Goal: Navigation & Orientation: Find specific page/section

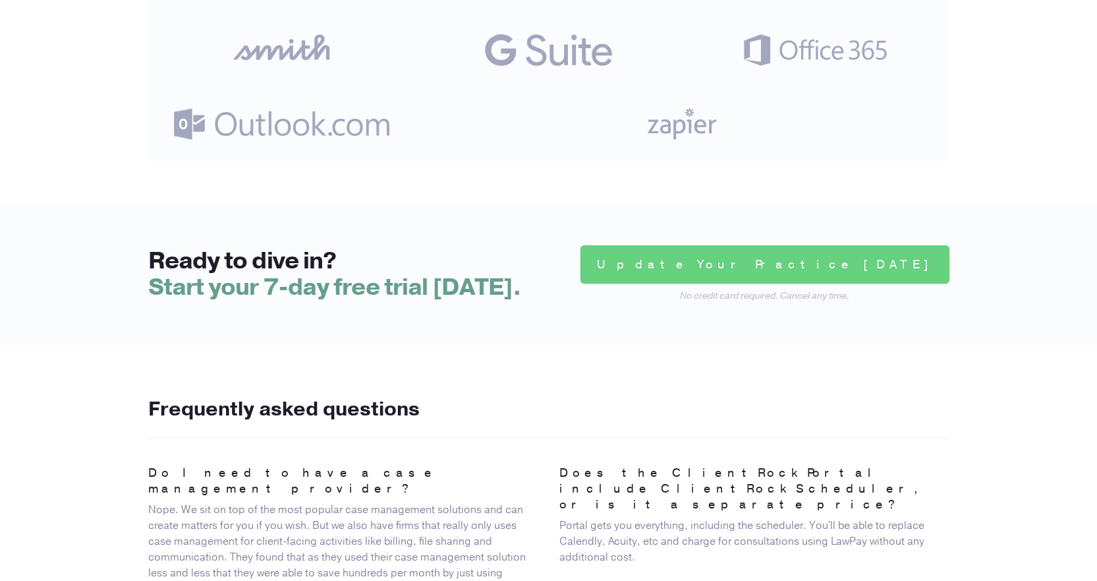
scroll to position [3264, 0]
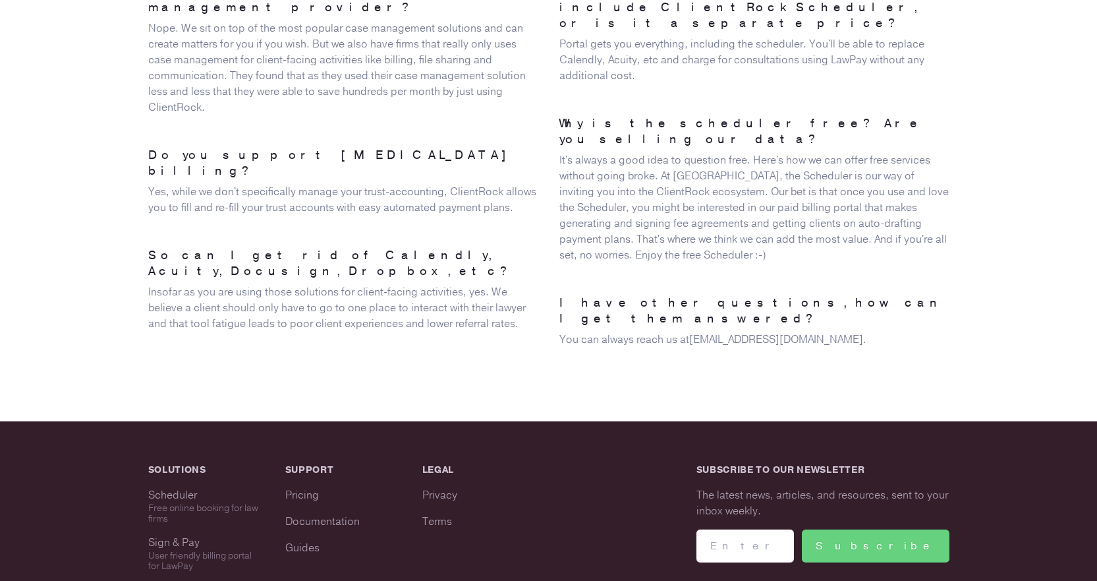
scroll to position [3264, 0]
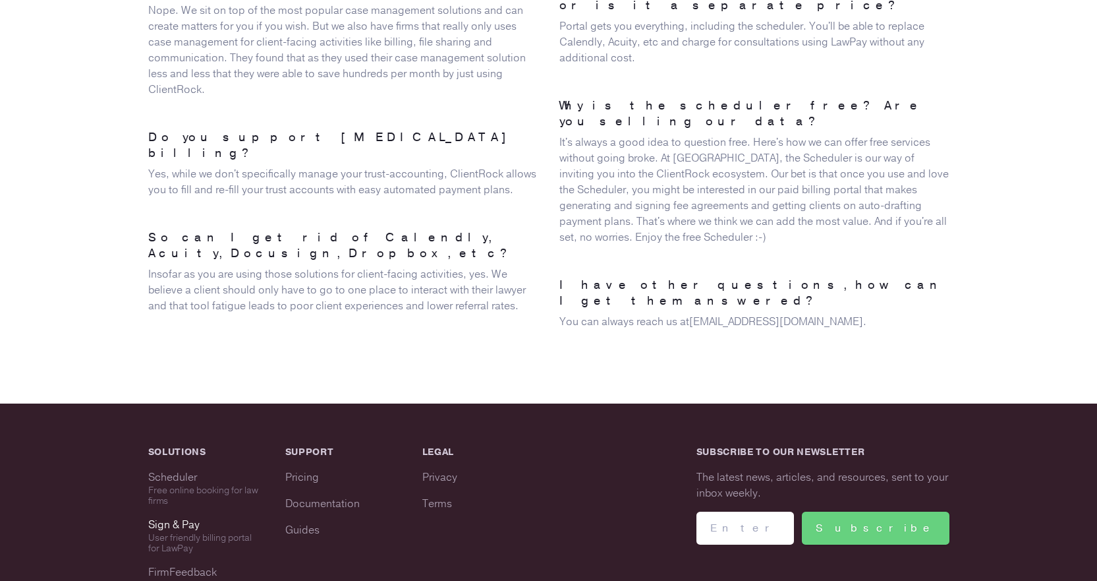
click at [186, 517] on div "Sign & Pay" at bounding box center [206, 525] width 116 height 16
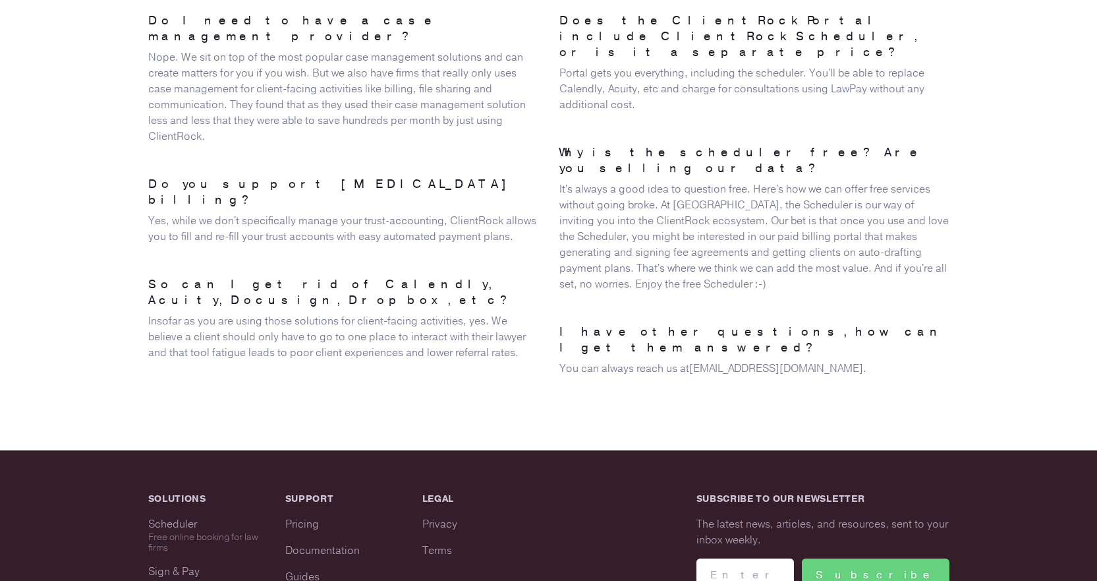
scroll to position [3264, 0]
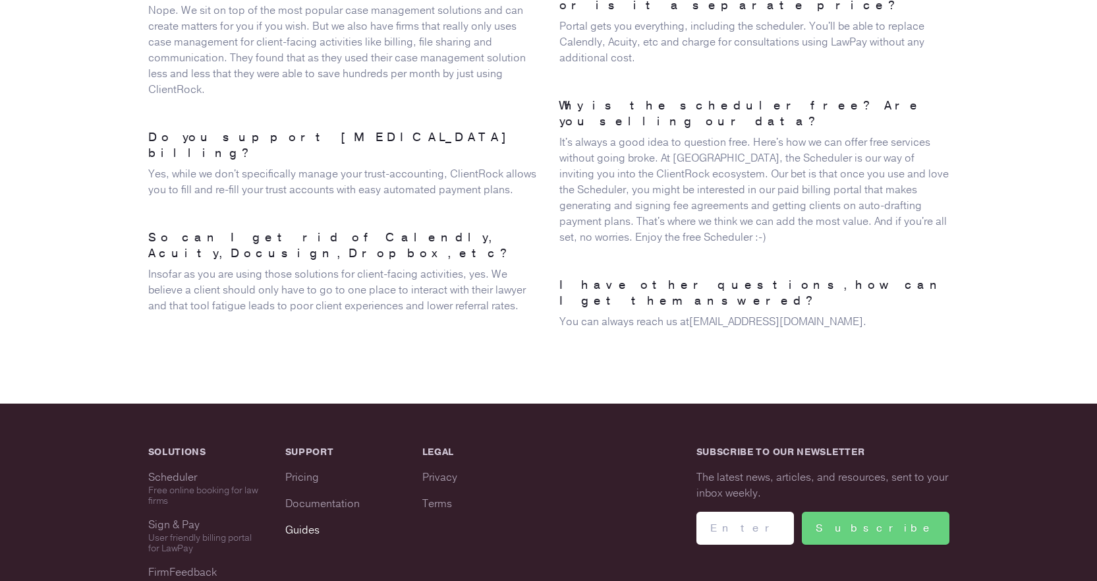
click at [305, 523] on link "Guides" at bounding box center [302, 530] width 34 height 14
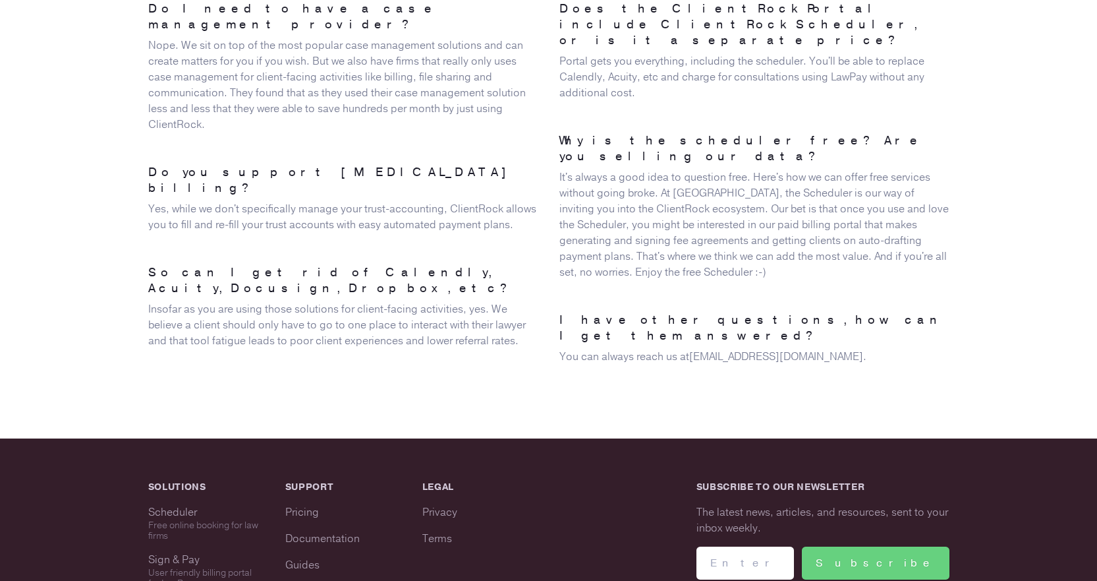
scroll to position [3264, 0]
